Goal: Find specific page/section: Find specific page/section

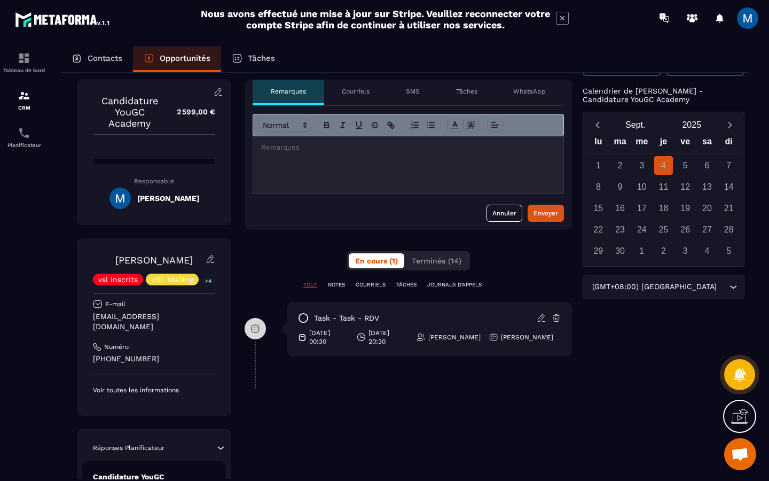
scroll to position [50, 0]
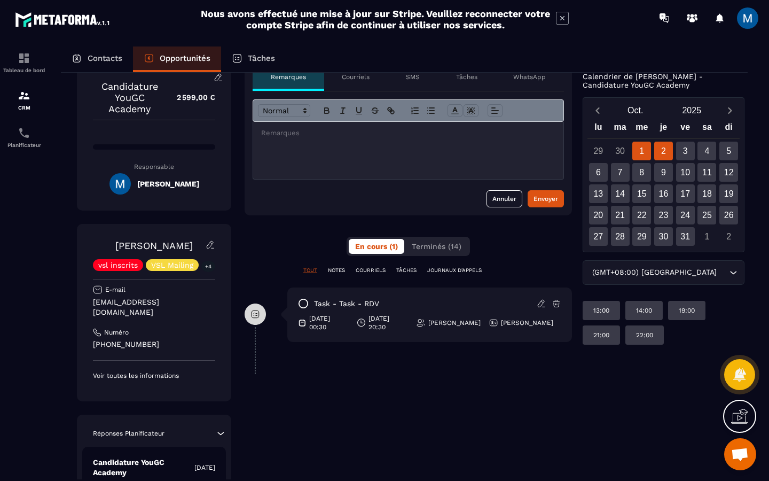
click at [659, 151] on div "2" at bounding box center [663, 151] width 19 height 19
click at [676, 148] on div "3" at bounding box center [685, 151] width 19 height 19
click at [698, 152] on div "4" at bounding box center [707, 151] width 19 height 19
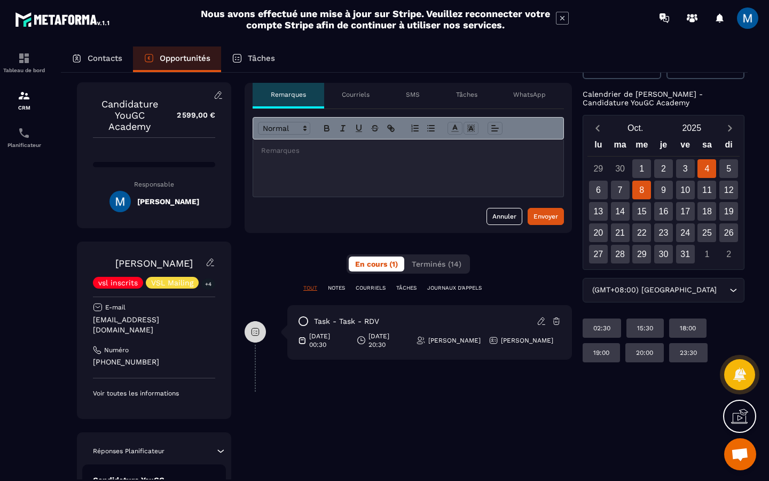
scroll to position [0, 0]
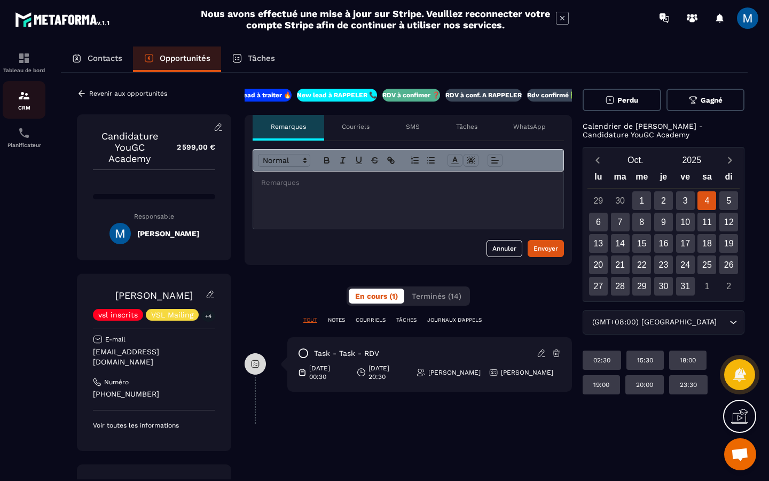
click at [28, 101] on img at bounding box center [24, 95] width 13 height 13
